Goal: Check status: Check status

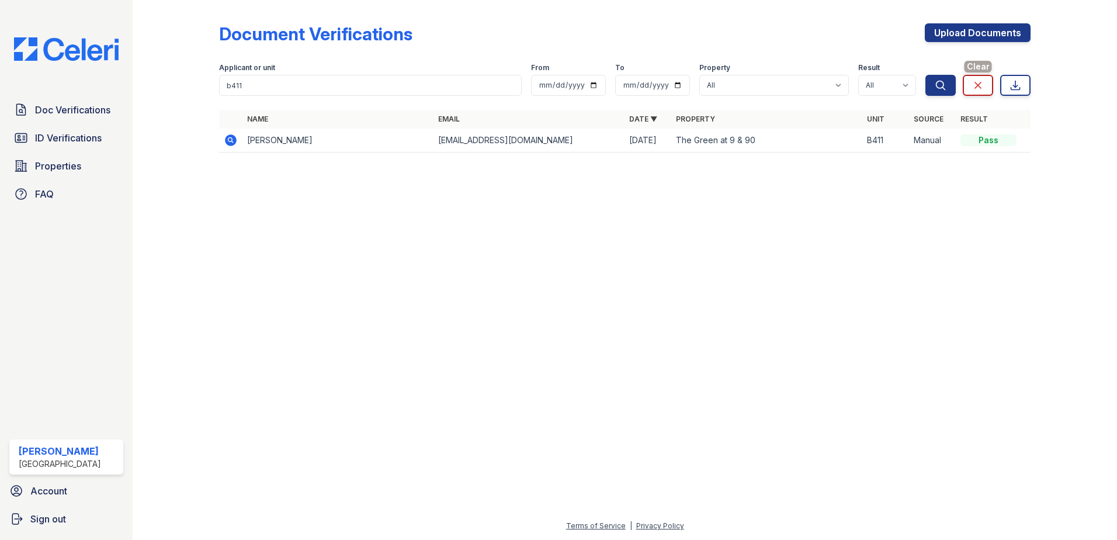
click at [981, 82] on icon at bounding box center [978, 85] width 12 height 12
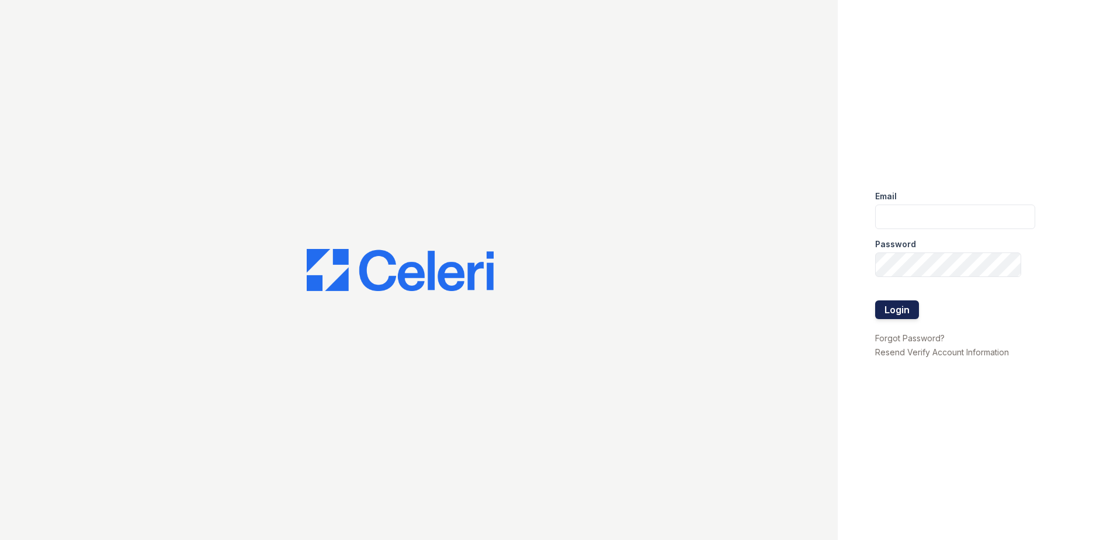
type input "[EMAIL_ADDRESS][DOMAIN_NAME]"
click at [889, 312] on button "Login" at bounding box center [897, 309] width 44 height 19
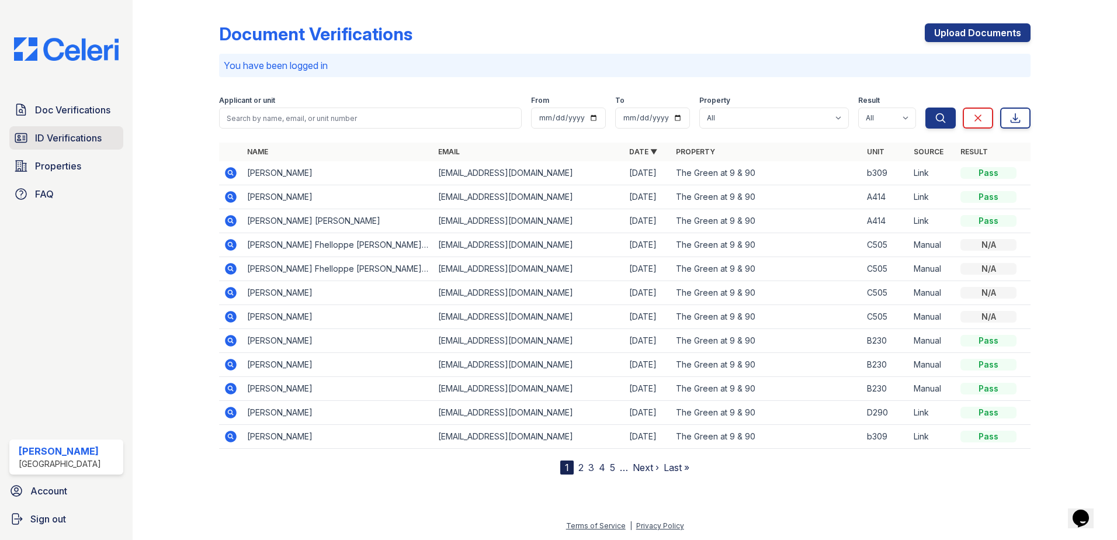
click at [76, 140] on span "ID Verifications" at bounding box center [68, 138] width 67 height 14
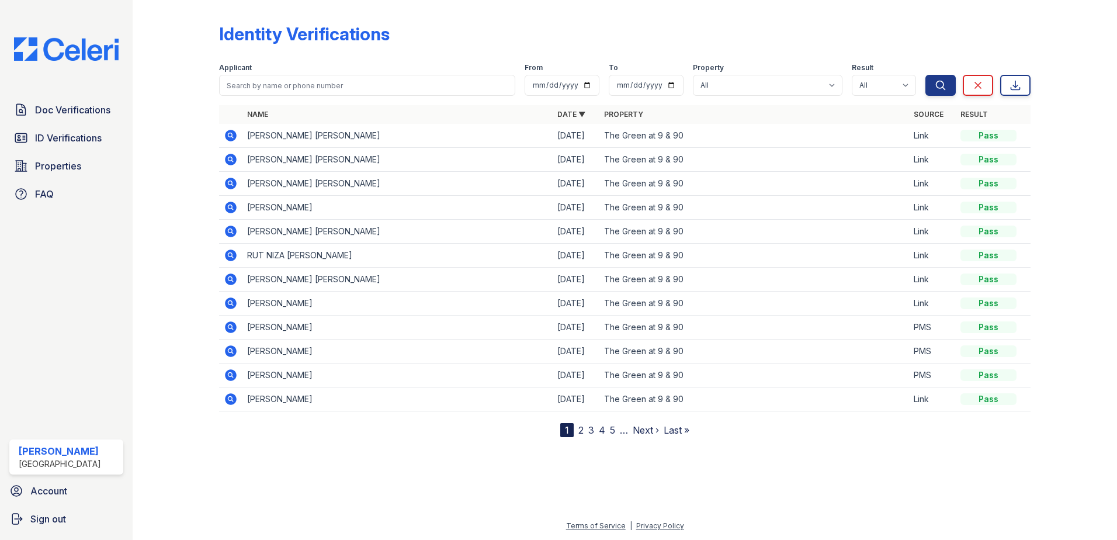
click at [673, 431] on link "Last »" at bounding box center [677, 430] width 26 height 12
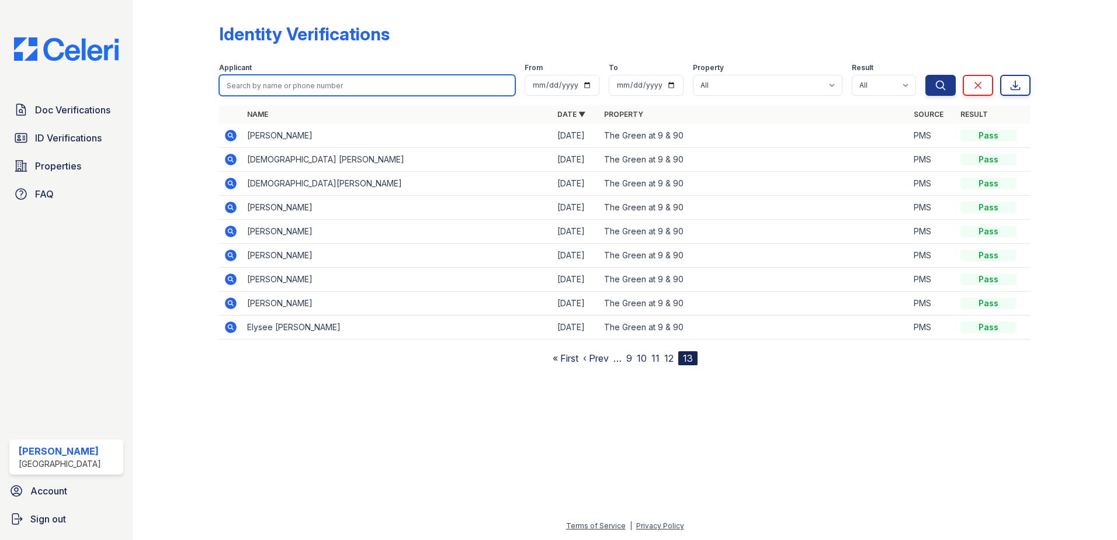
click at [424, 85] on input "search" at bounding box center [367, 85] width 296 height 21
type input "c505"
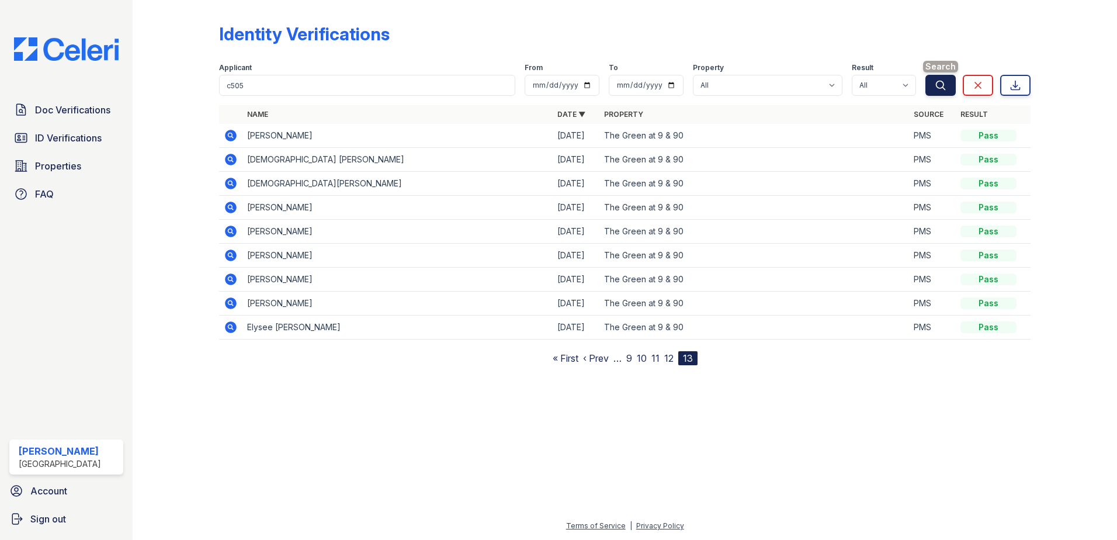
click at [946, 83] on icon "submit" at bounding box center [941, 85] width 12 height 12
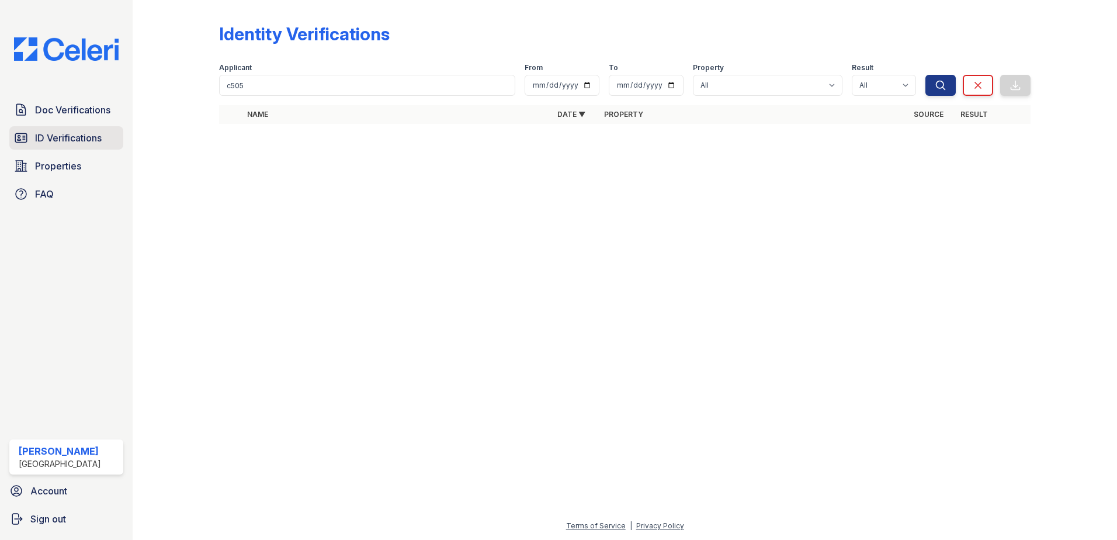
click at [95, 141] on span "ID Verifications" at bounding box center [68, 138] width 67 height 14
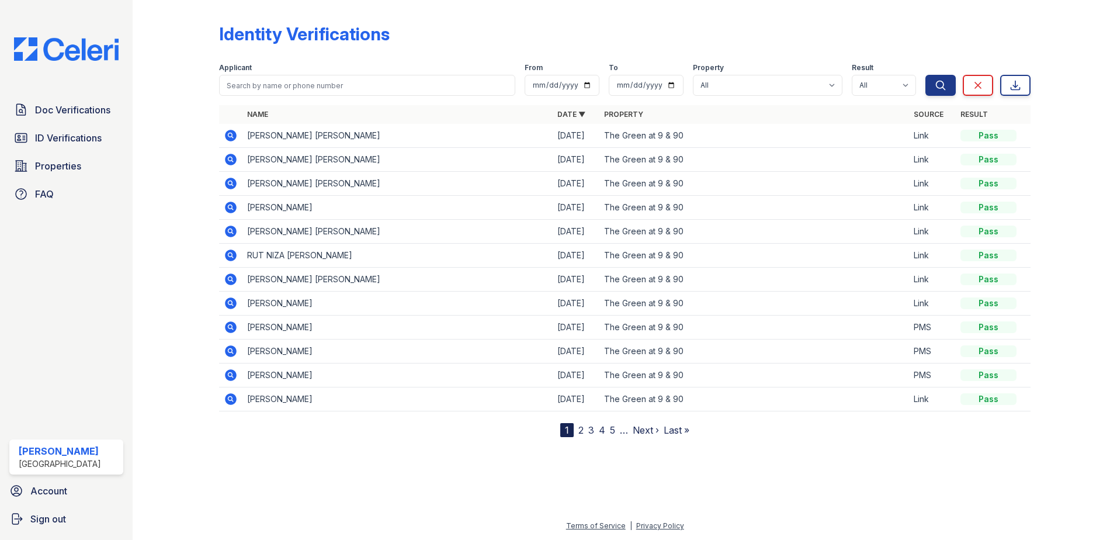
click at [580, 429] on link "2" at bounding box center [581, 430] width 5 height 12
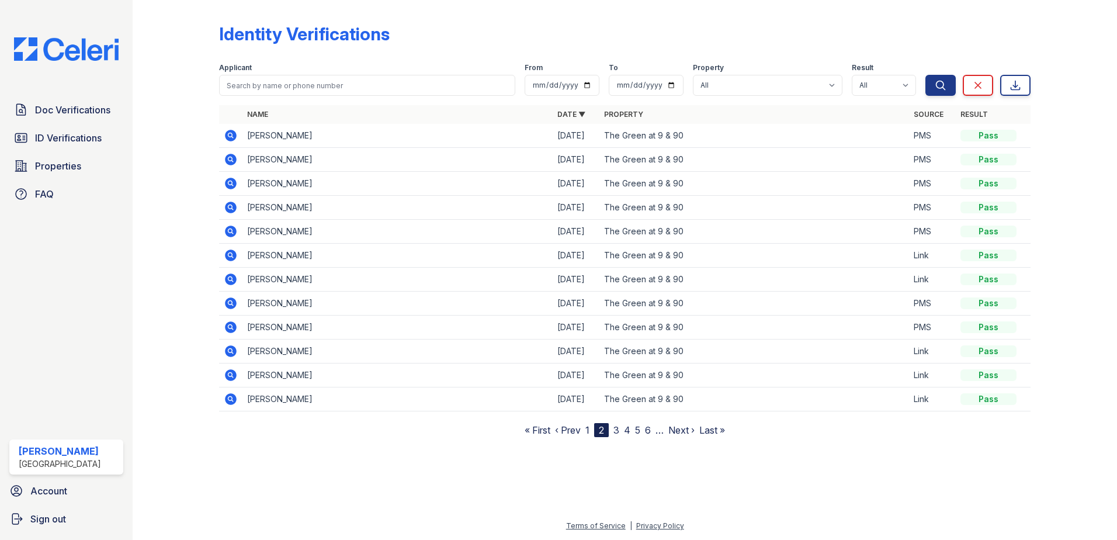
click at [617, 430] on link "3" at bounding box center [617, 430] width 6 height 12
